Goal: Task Accomplishment & Management: Manage account settings

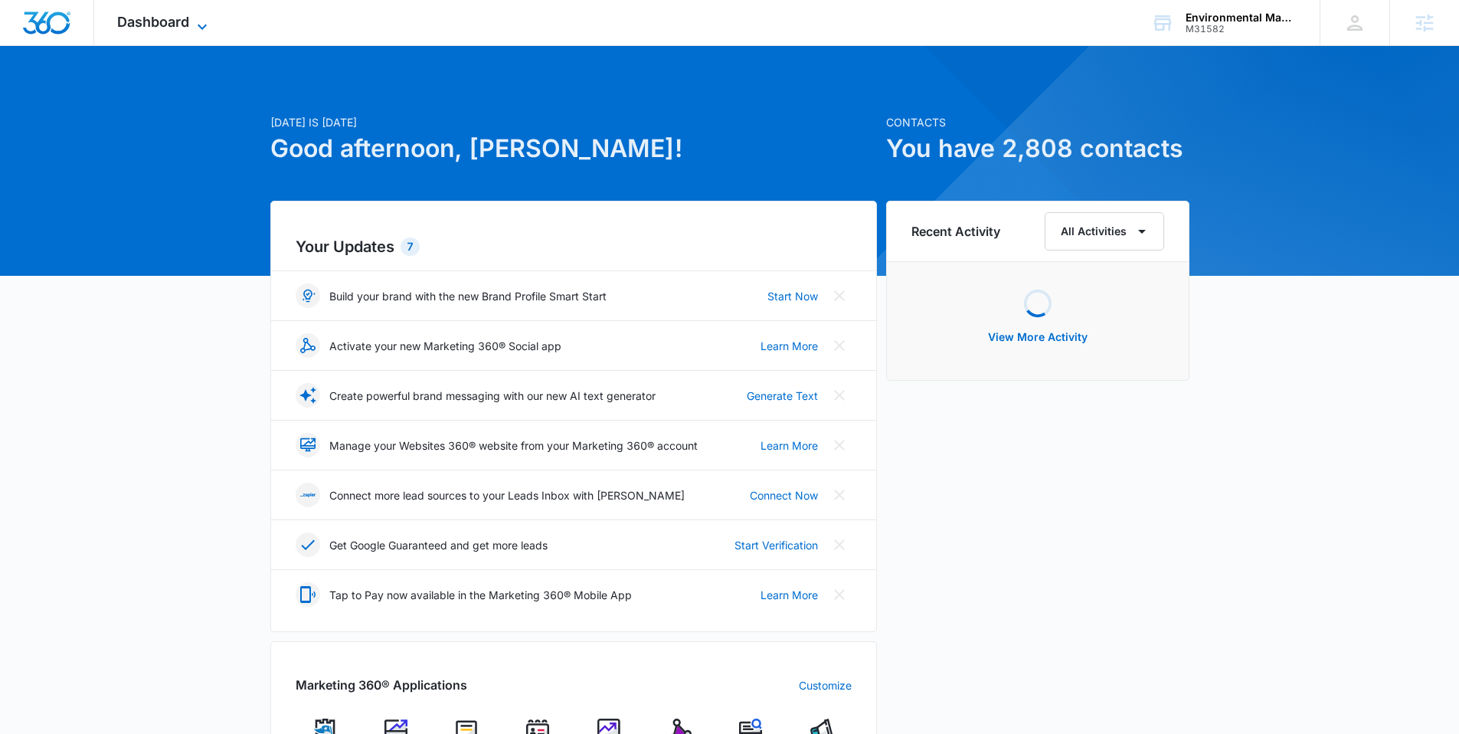
click at [166, 18] on span "Dashboard" at bounding box center [153, 22] width 72 height 16
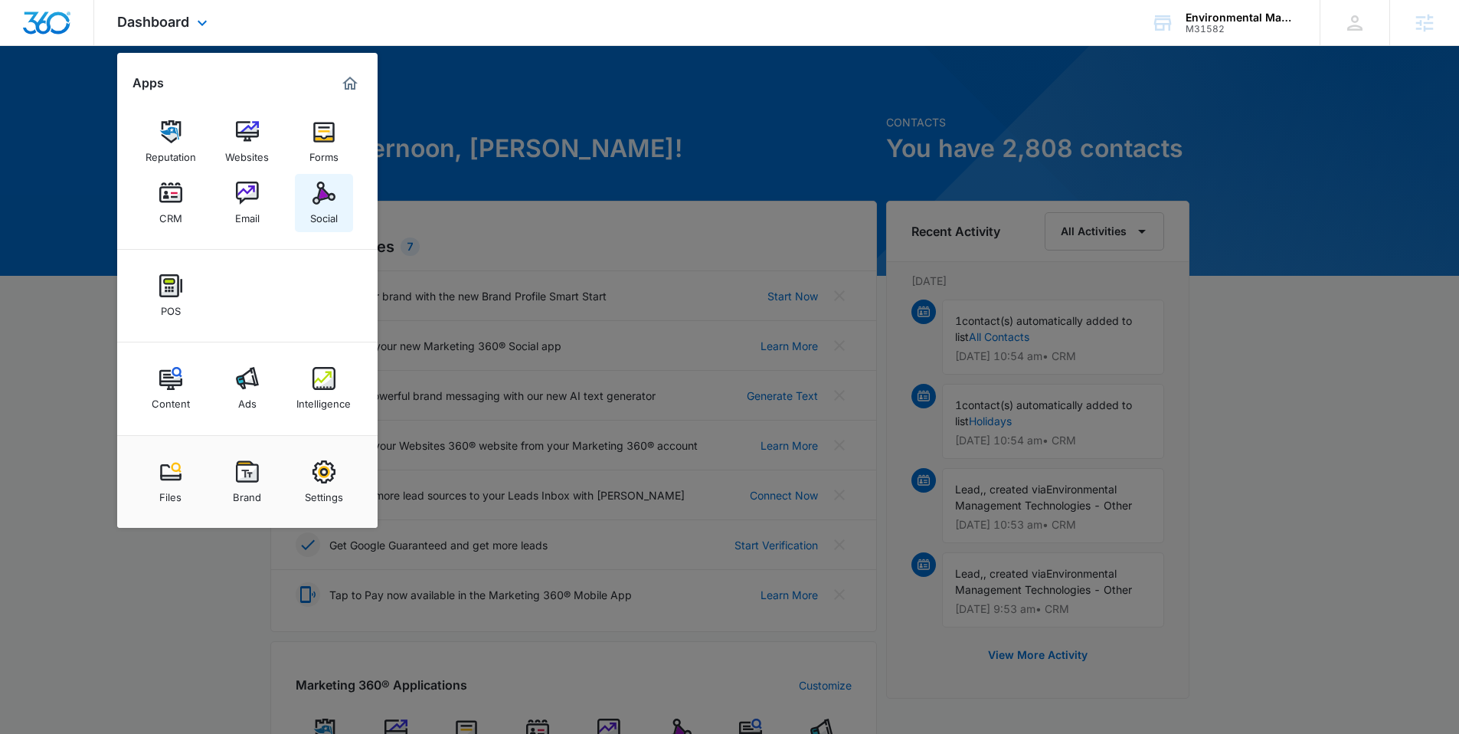
click at [327, 195] on img at bounding box center [323, 193] width 23 height 23
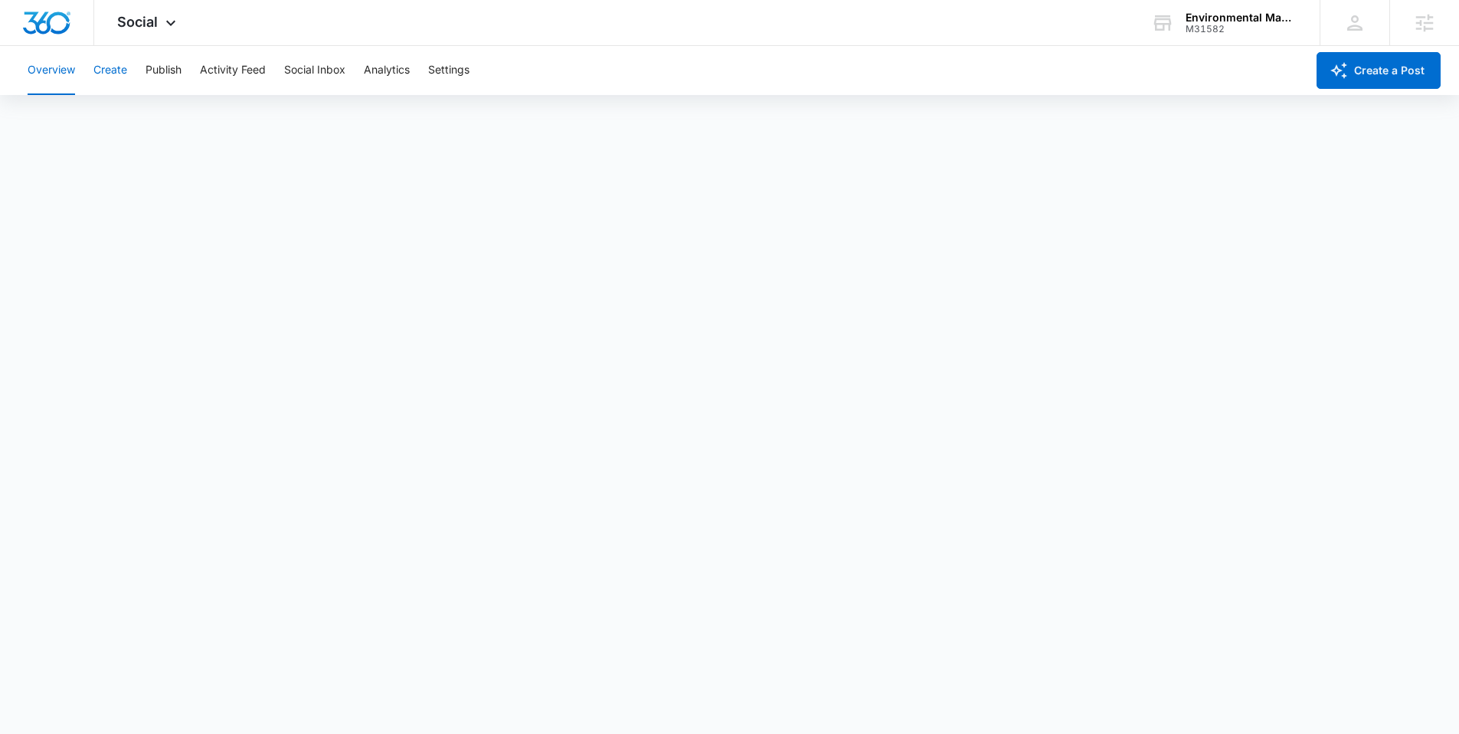
click at [113, 75] on button "Create" at bounding box center [110, 70] width 34 height 49
click at [141, 110] on button "Approvals" at bounding box center [149, 117] width 51 height 43
